Goal: Navigation & Orientation: Find specific page/section

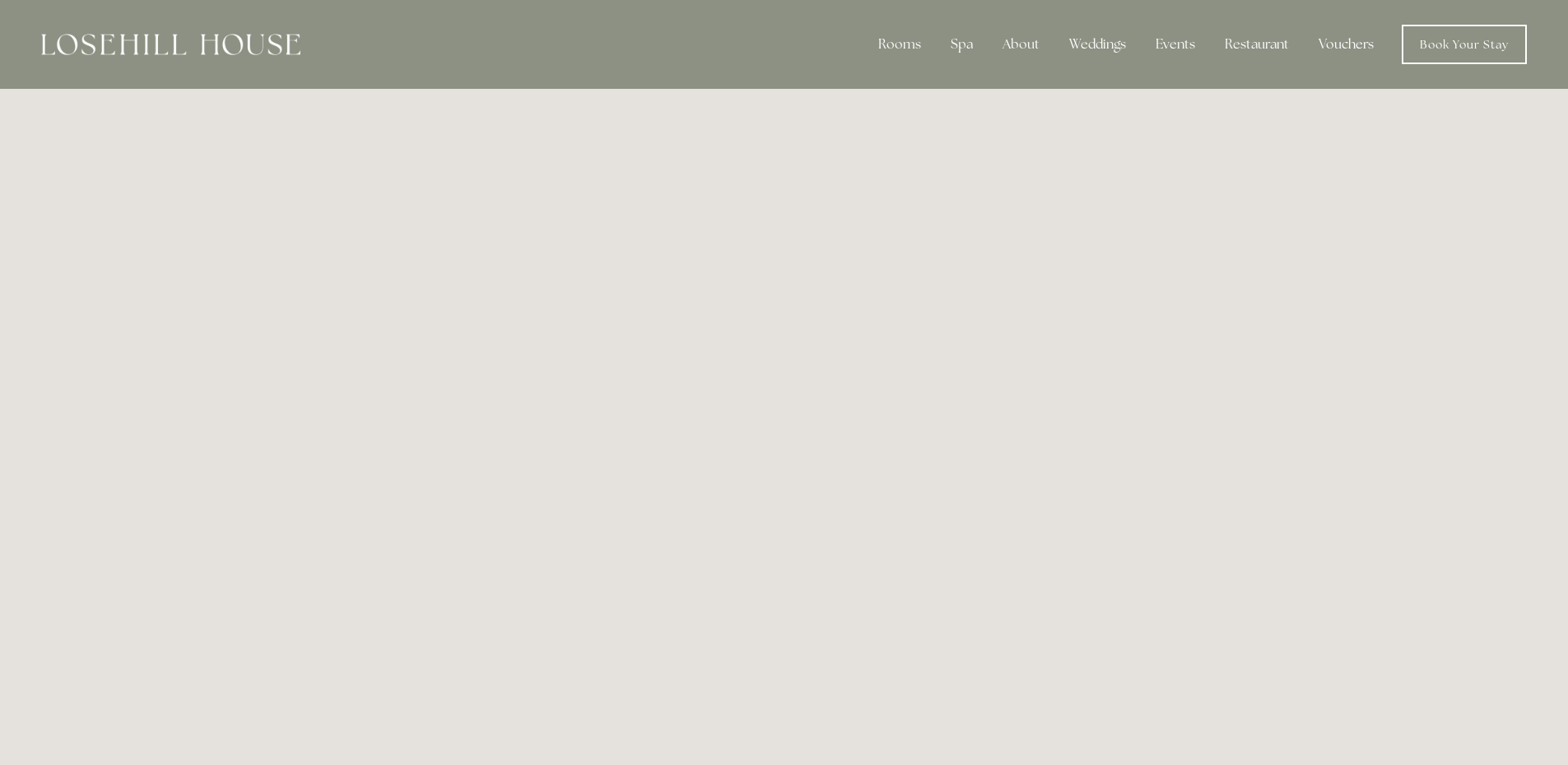
click at [1355, 45] on link "Vouchers" at bounding box center [1346, 44] width 82 height 33
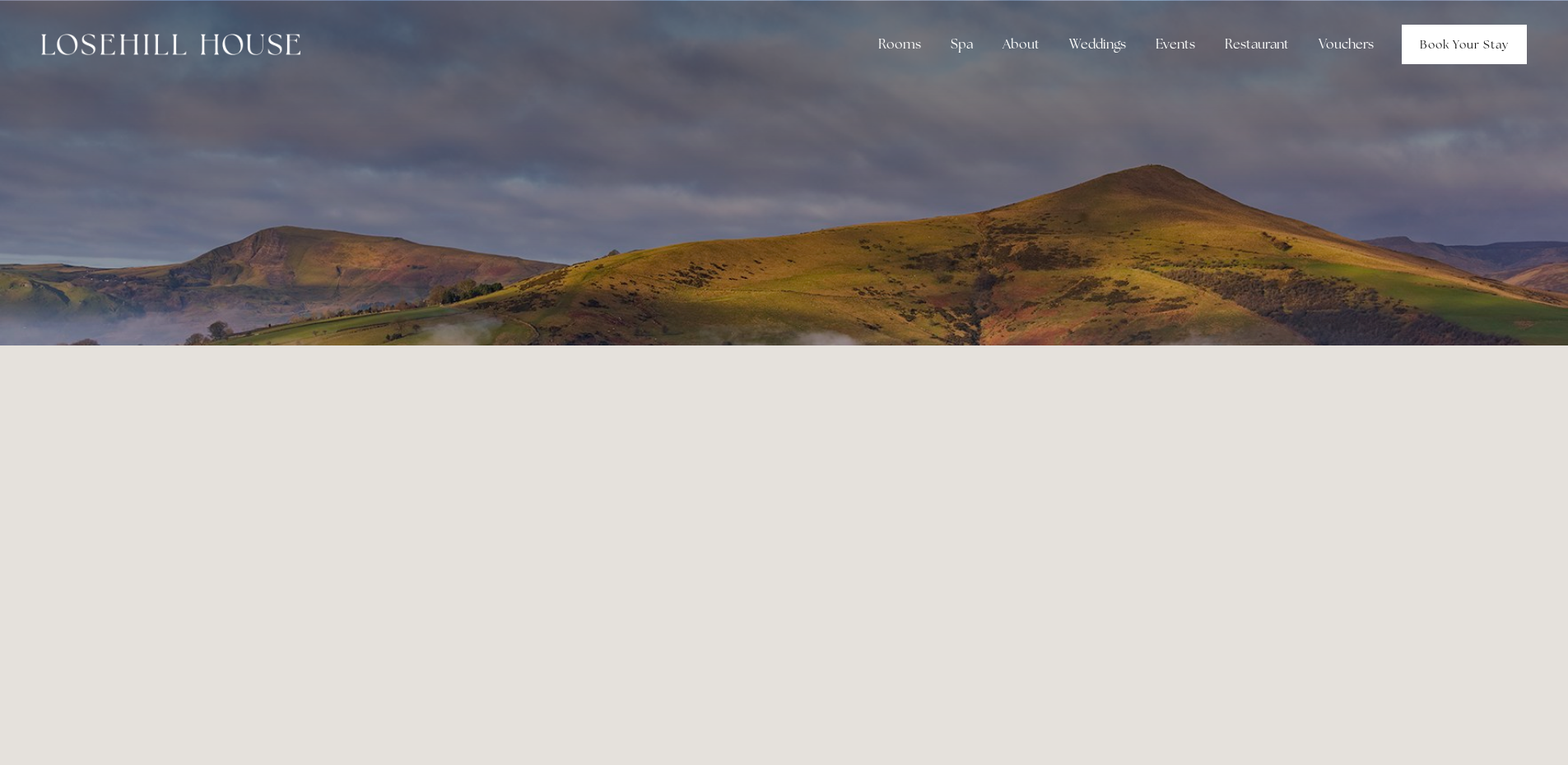
click at [1439, 53] on link "Book Your Stay" at bounding box center [1464, 45] width 126 height 40
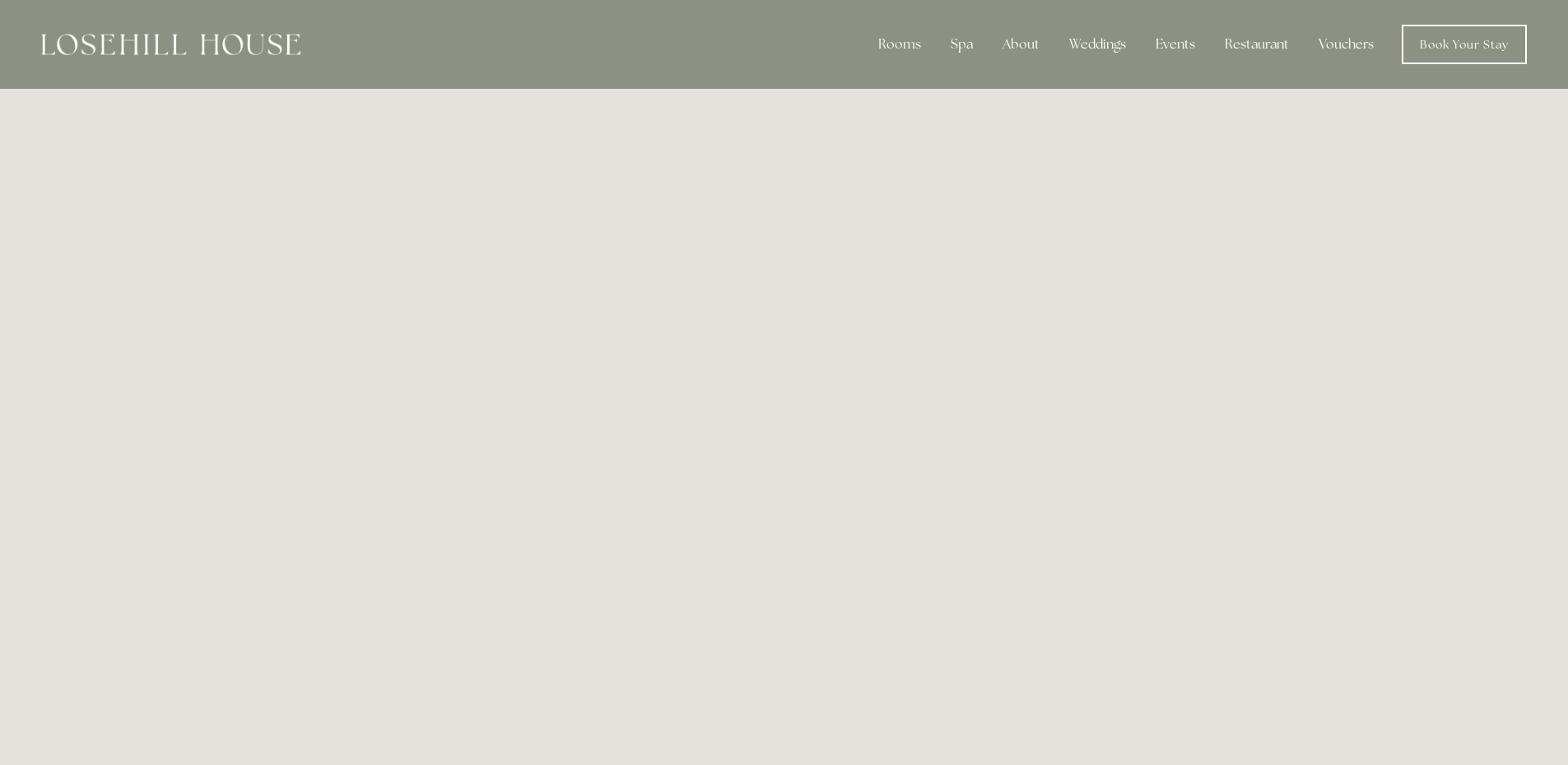
click at [1319, 29] on link "Vouchers" at bounding box center [1346, 44] width 82 height 33
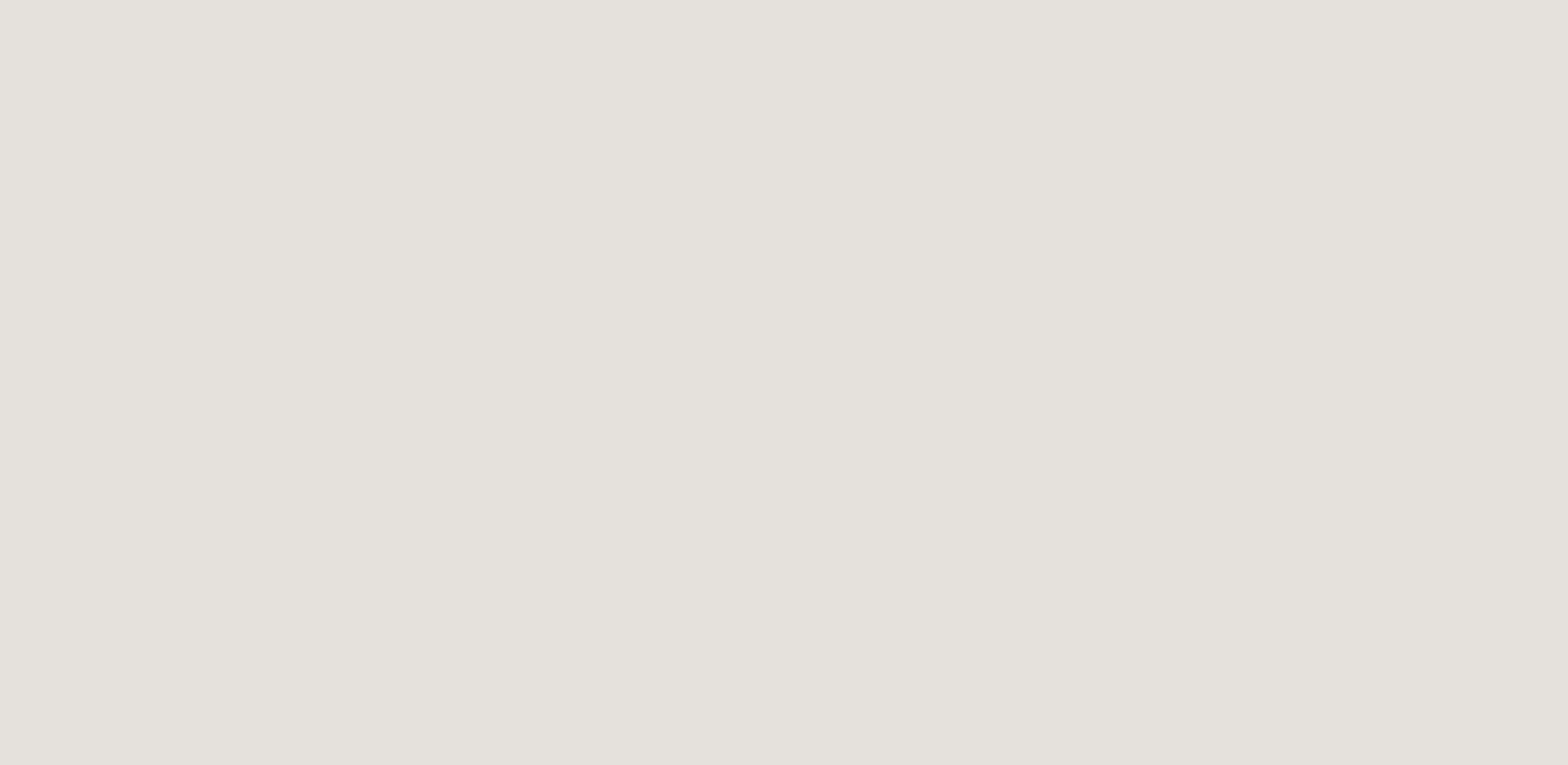
scroll to position [511, 0]
